Goal: Contribute content: Add original content to the website for others to see

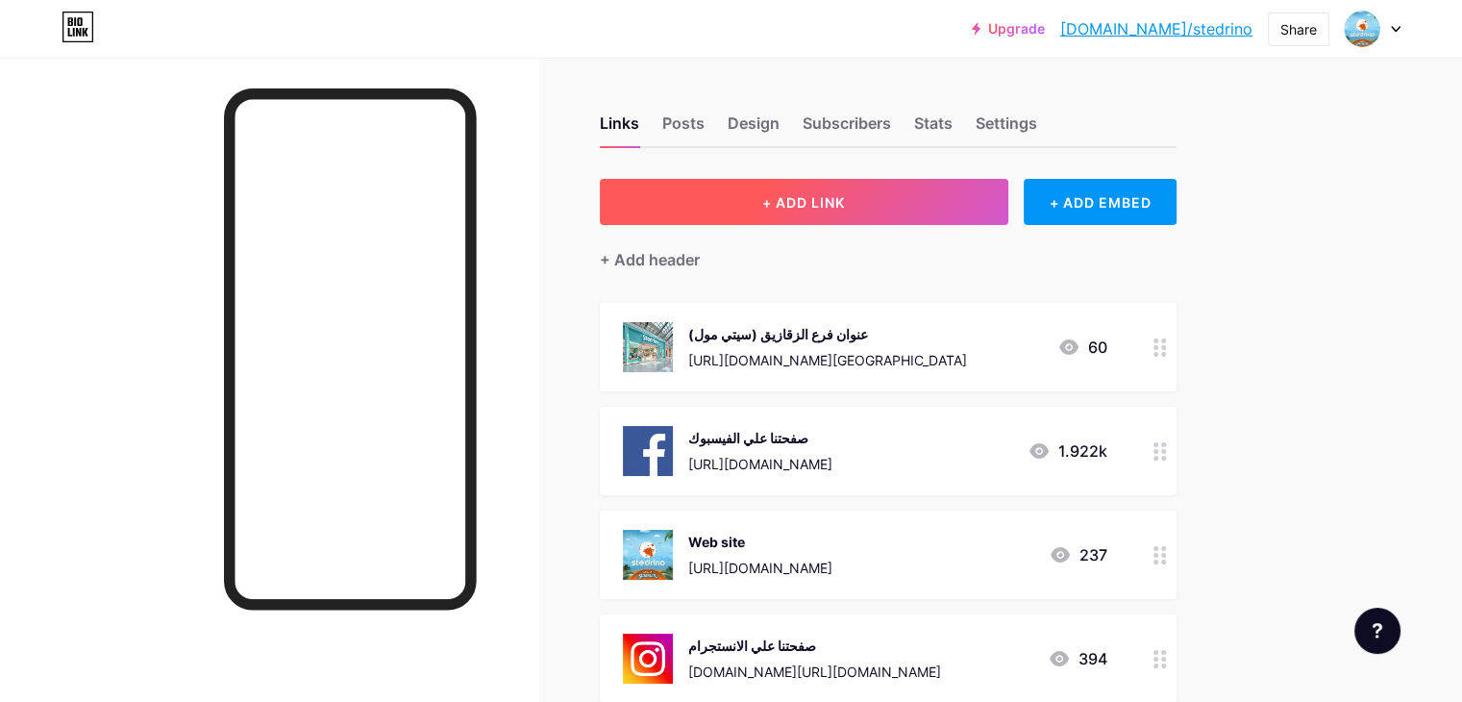
click at [845, 197] on span "+ ADD LINK" at bounding box center [803, 202] width 83 height 16
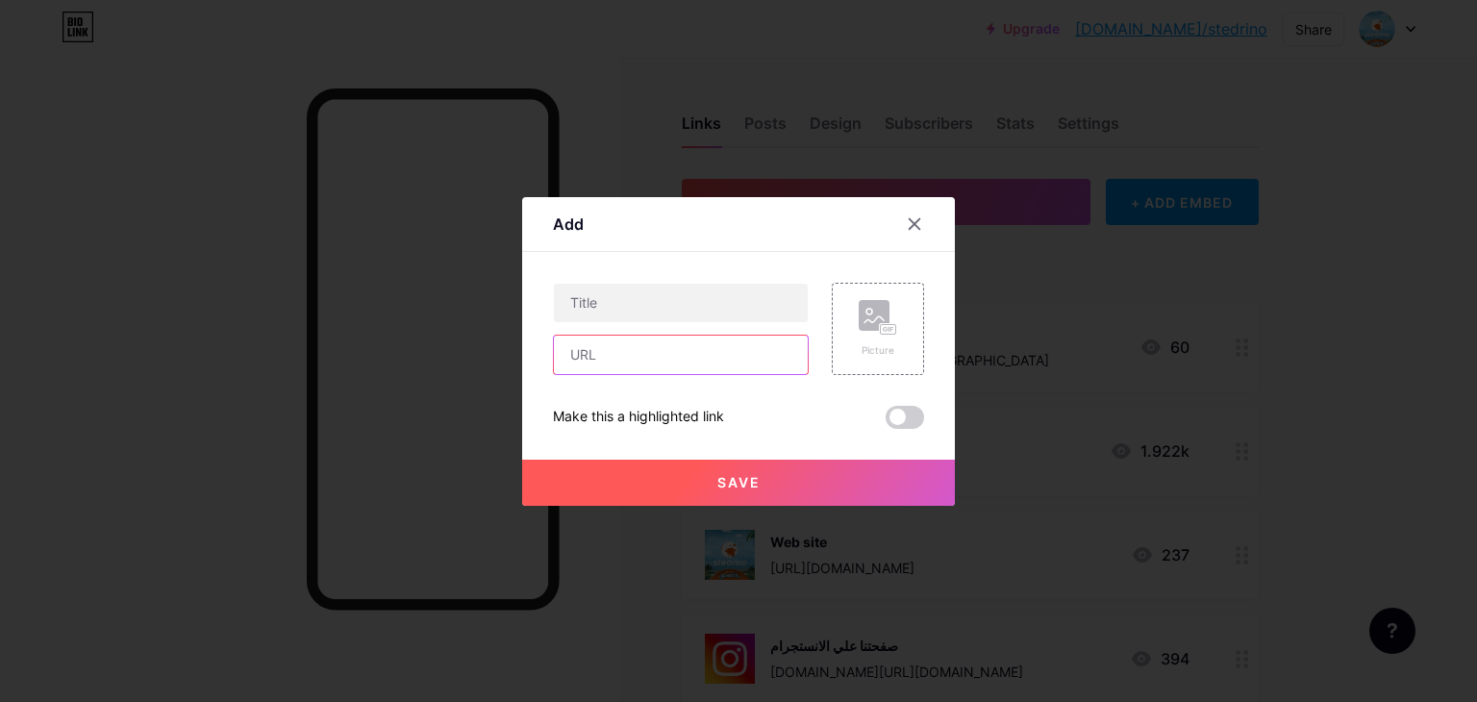
click at [704, 355] on input "text" at bounding box center [681, 355] width 254 height 38
paste input "[URL][DOMAIN_NAME]"
type input "[URL][DOMAIN_NAME]"
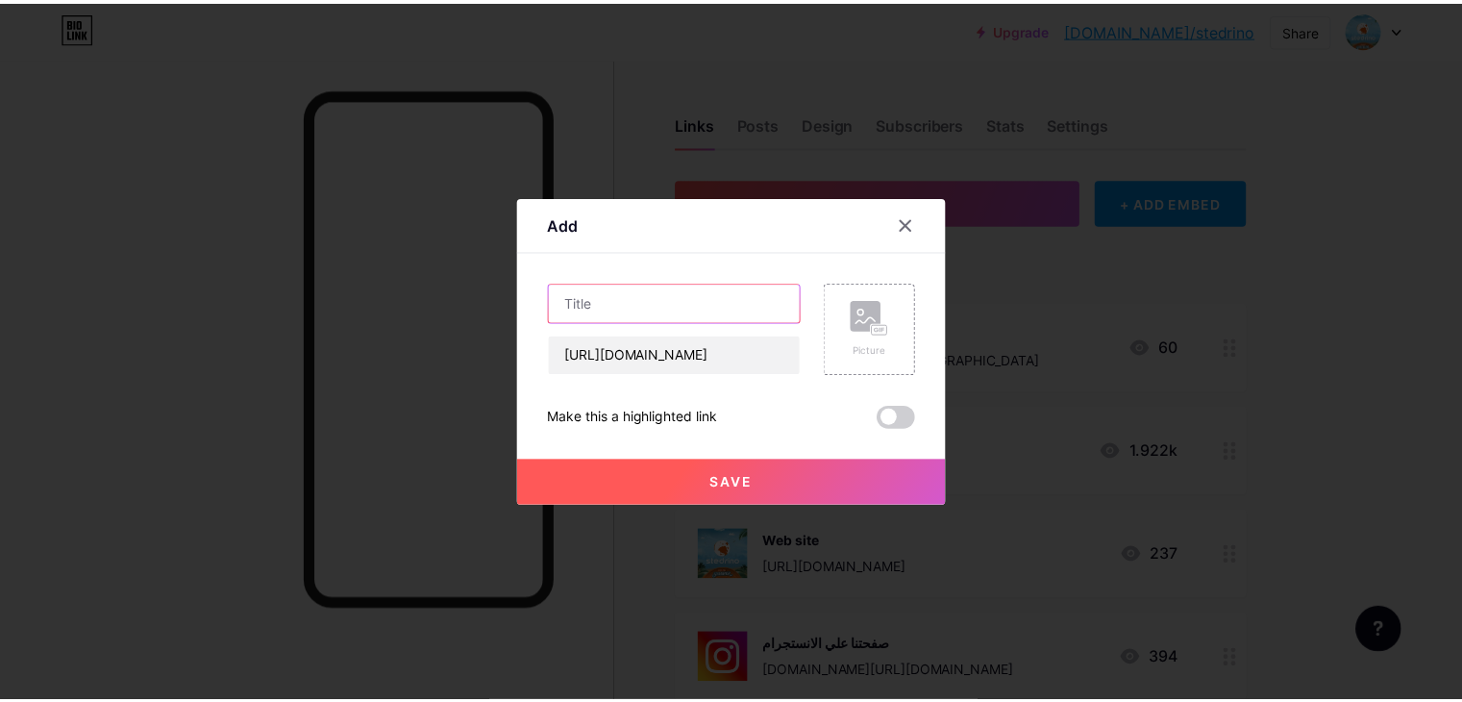
scroll to position [0, 0]
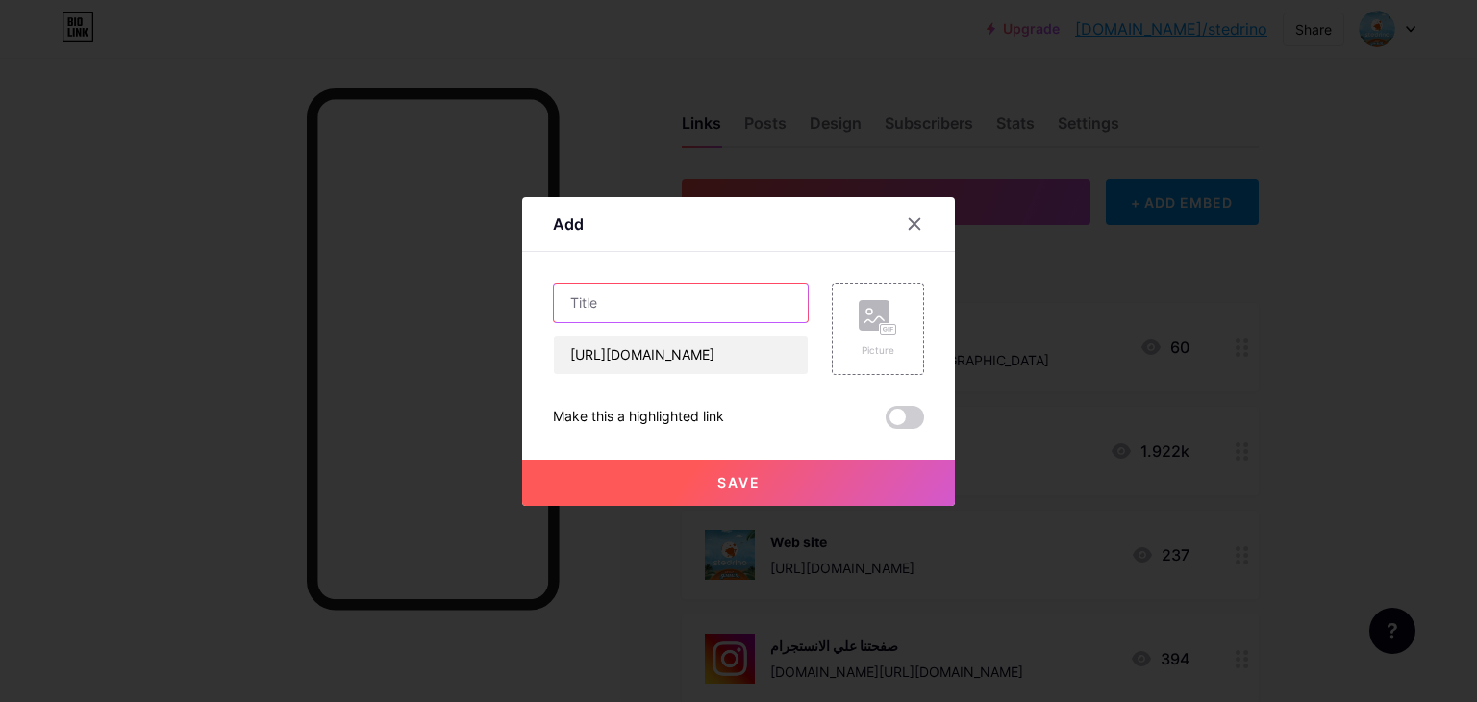
click at [652, 313] on input "text" at bounding box center [681, 303] width 254 height 38
click at [863, 337] on div "Picture" at bounding box center [878, 329] width 38 height 58
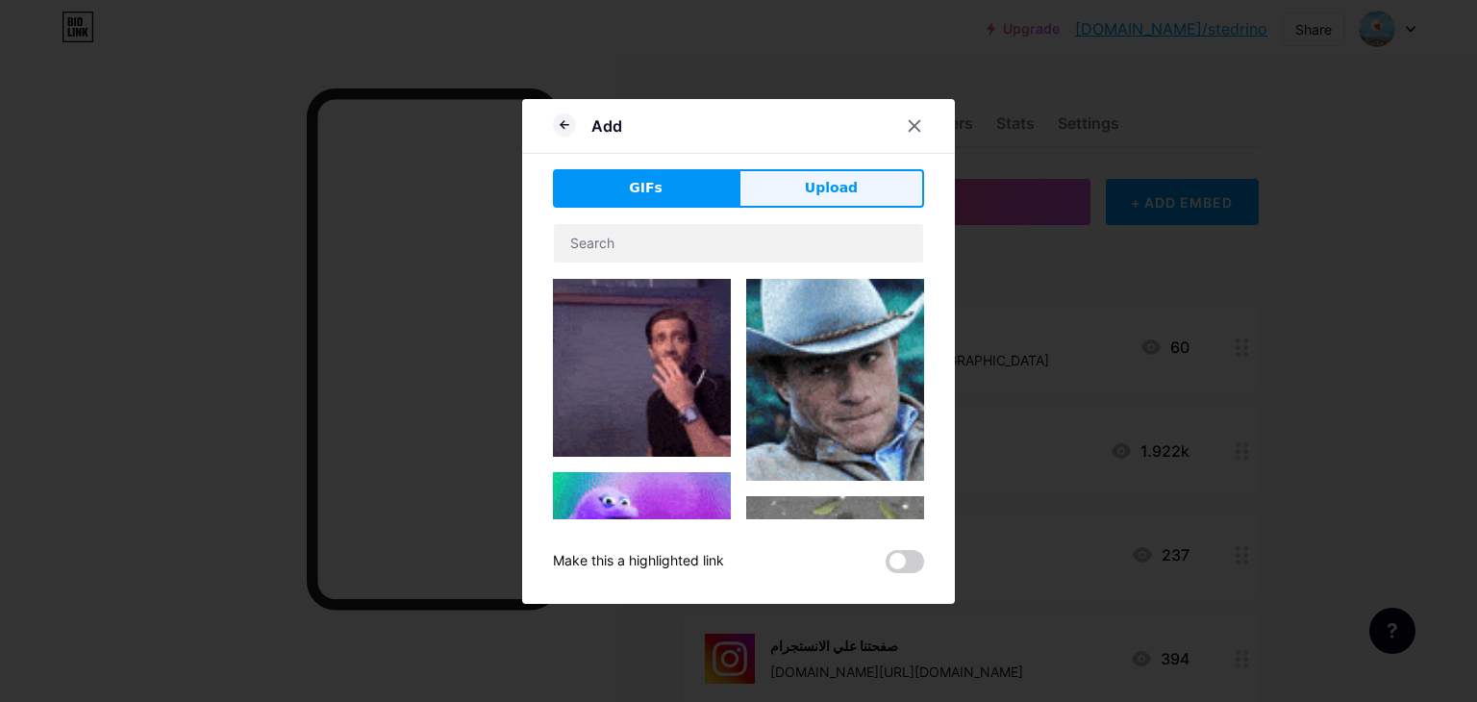
click at [851, 180] on span "Upload" at bounding box center [831, 188] width 53 height 20
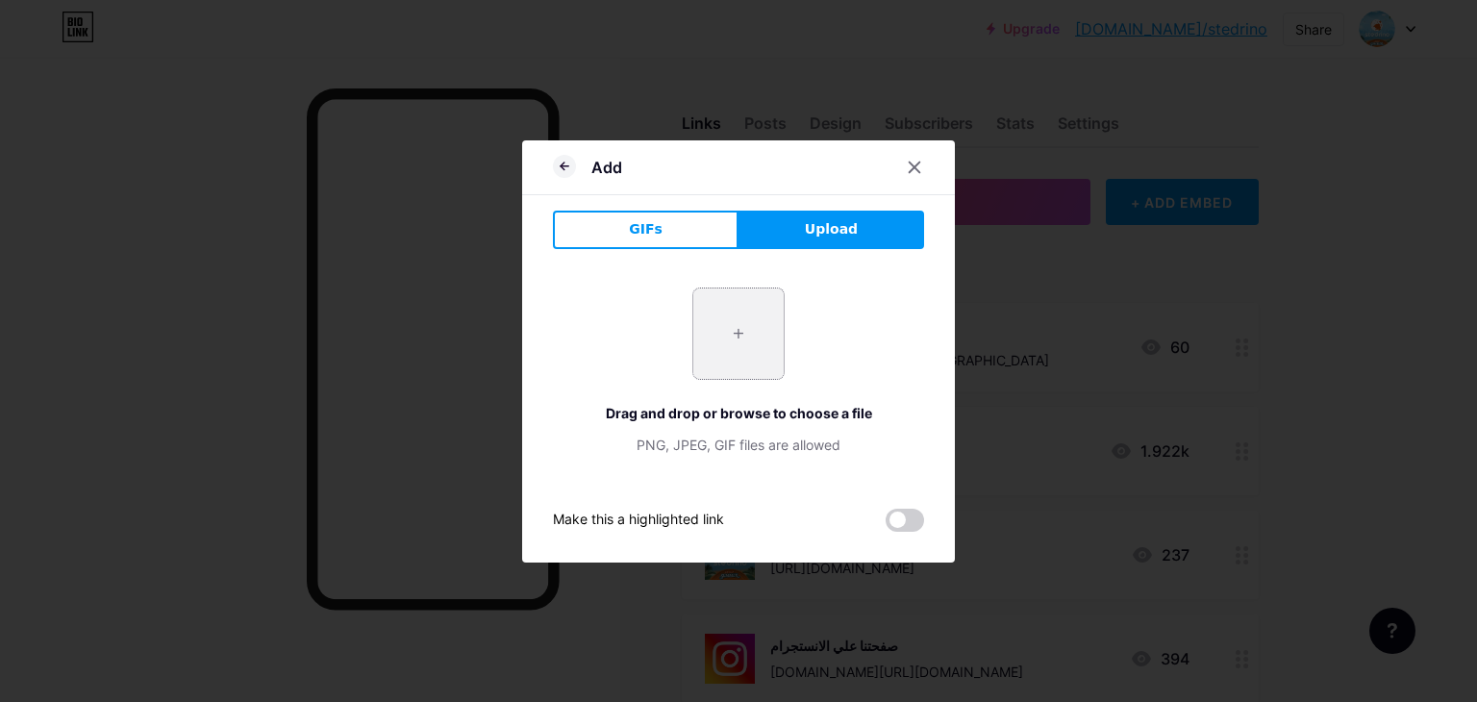
click at [754, 340] on input "file" at bounding box center [738, 333] width 90 height 90
type input "C:\fakepath\جي بي جي.jpg"
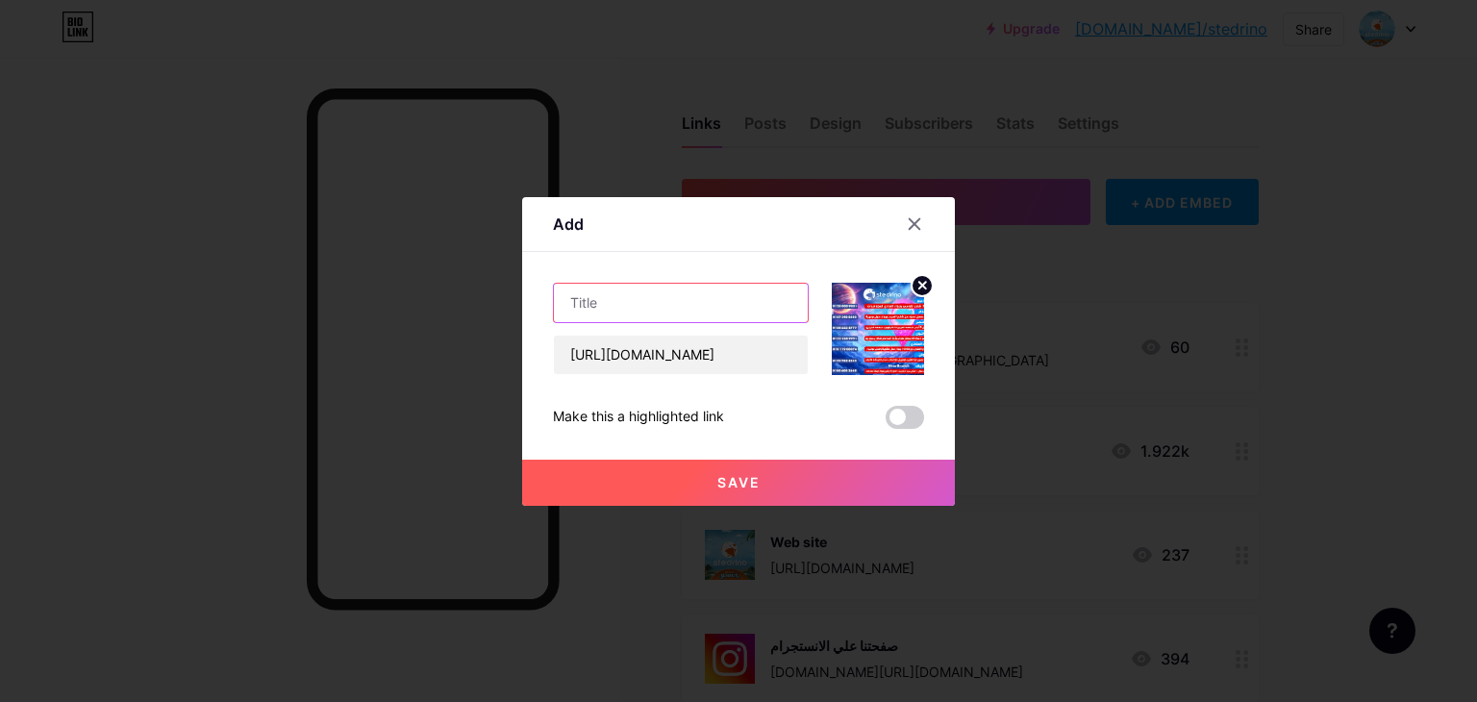
click at [677, 305] on input "text" at bounding box center [681, 303] width 254 height 38
type input "ع"
type input "عناوين فروع ستدرينو"
click at [768, 477] on button "Save" at bounding box center [738, 483] width 433 height 46
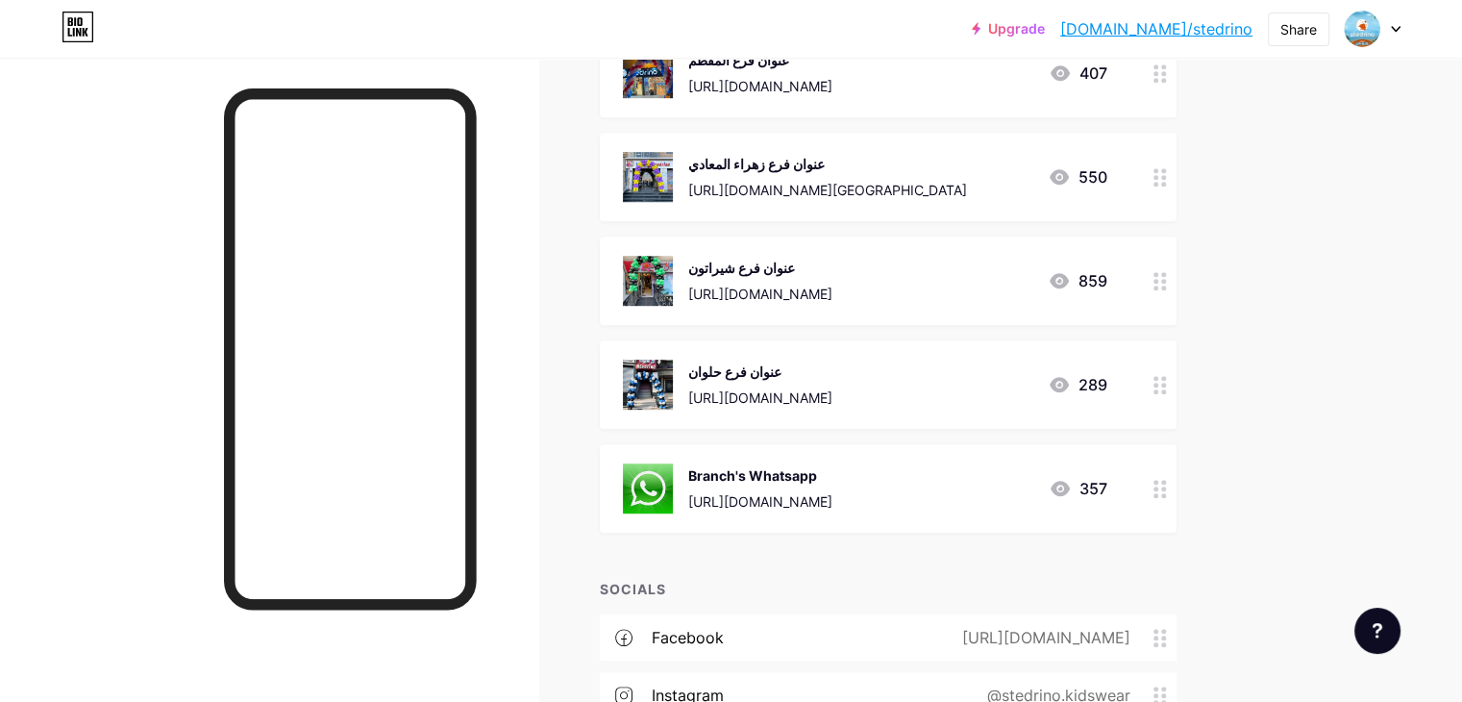
scroll to position [1250, 0]
